Goal: Task Accomplishment & Management: Manage account settings

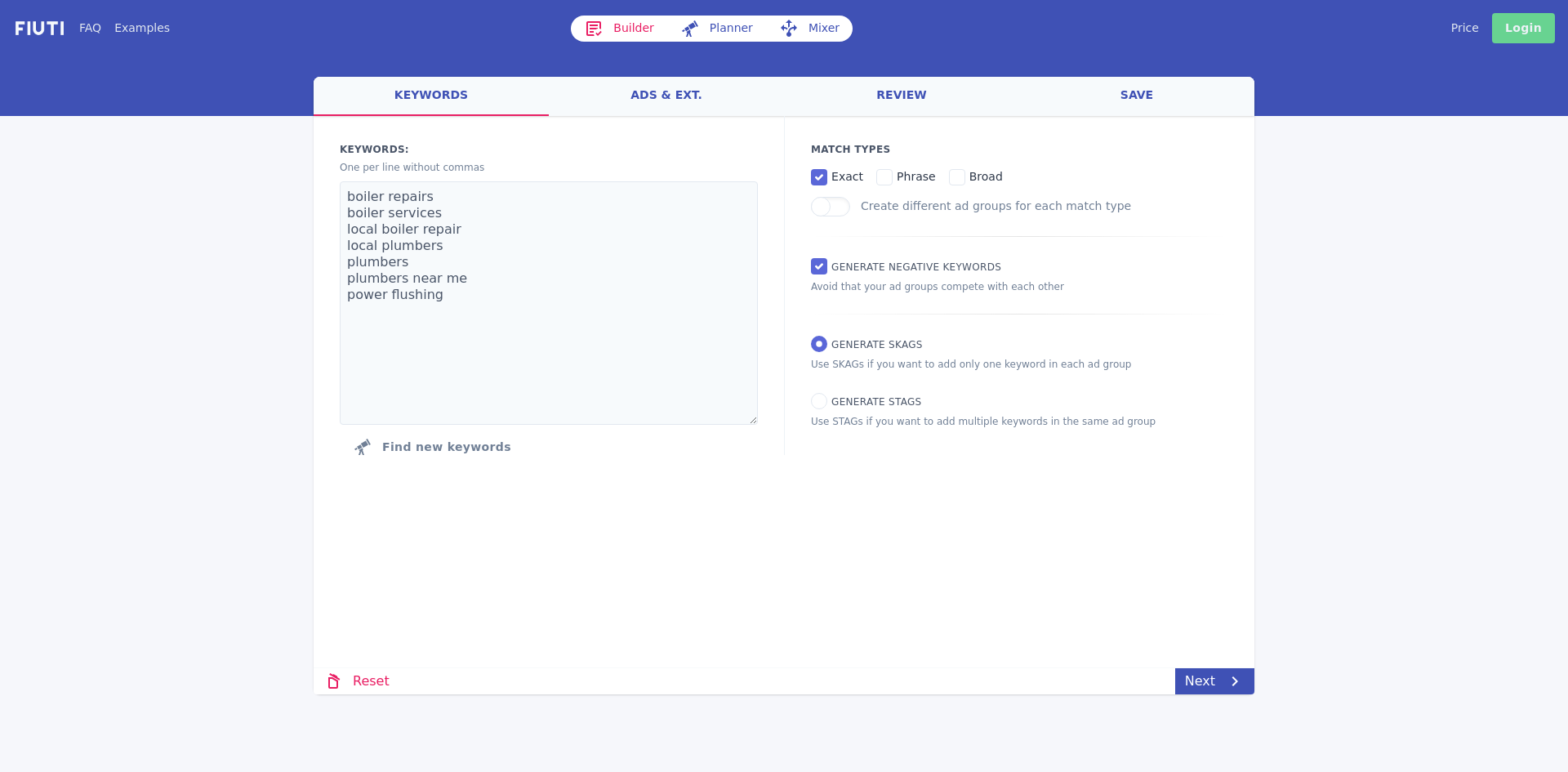
click at [1519, 32] on link "Login" at bounding box center [1524, 28] width 63 height 30
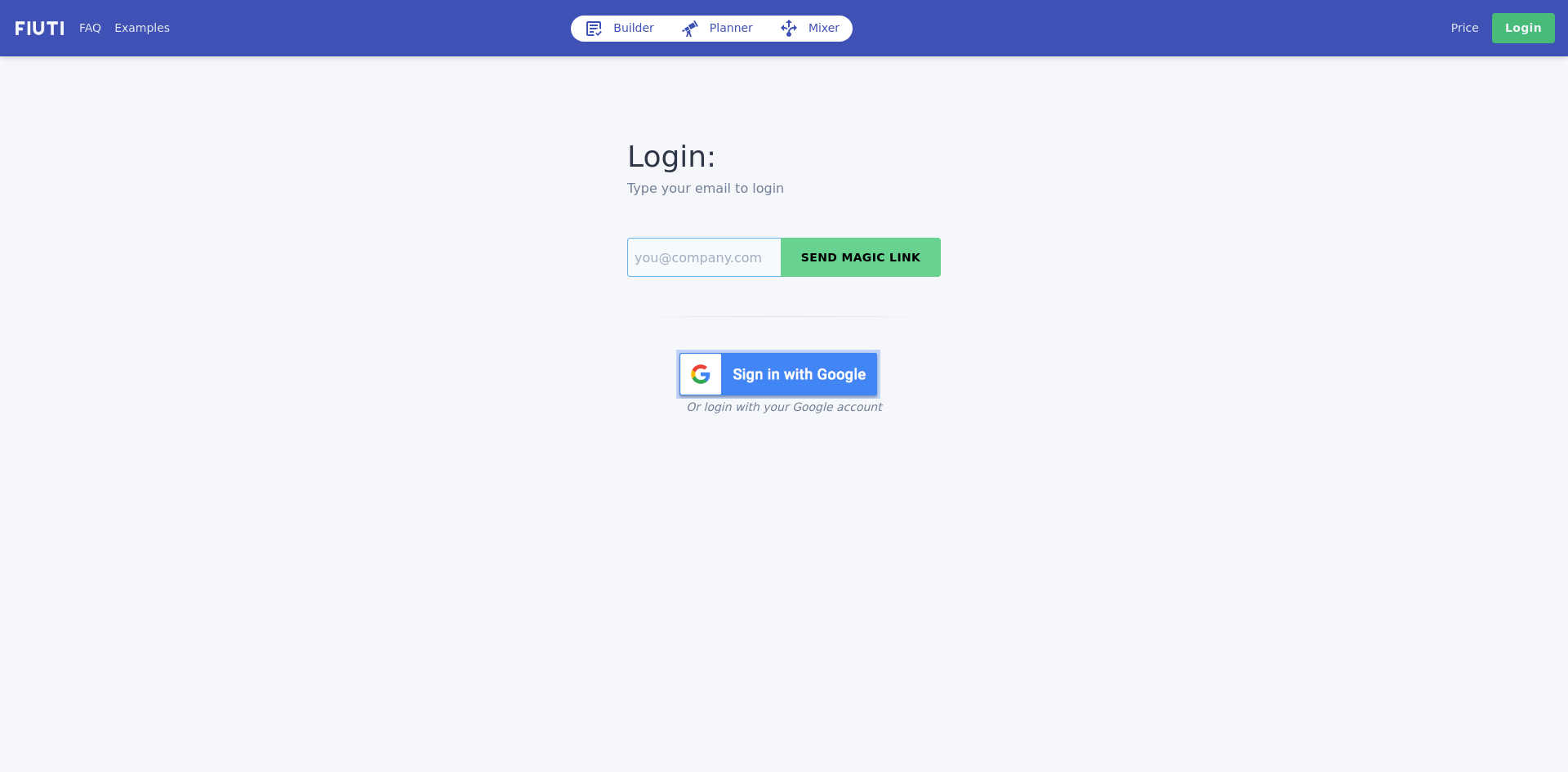
click at [731, 255] on input "Email" at bounding box center [703, 257] width 154 height 39
type input "[EMAIL_ADDRESS][DOMAIN_NAME]"
click at [827, 267] on button "Send magic link" at bounding box center [860, 257] width 160 height 39
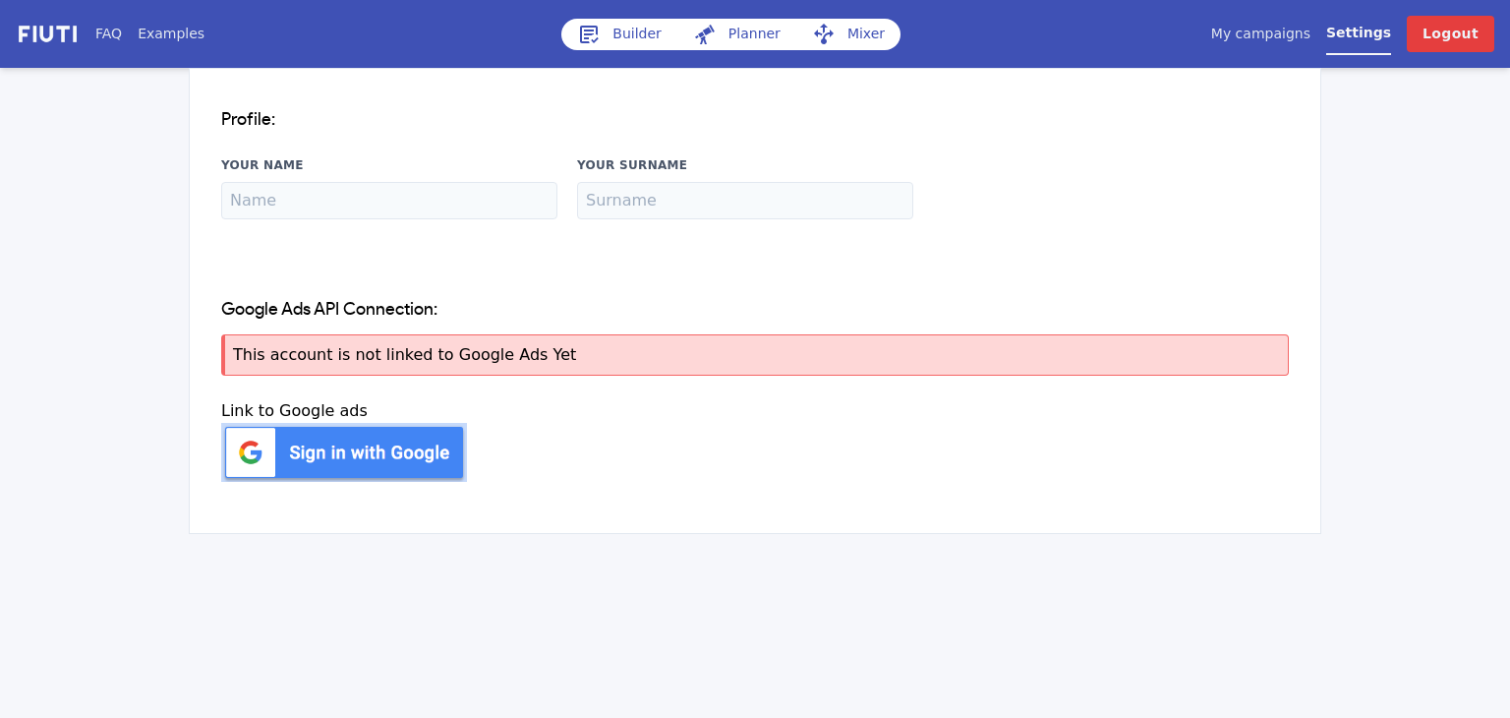
click at [356, 461] on img at bounding box center [344, 452] width 246 height 59
